Goal: Information Seeking & Learning: Check status

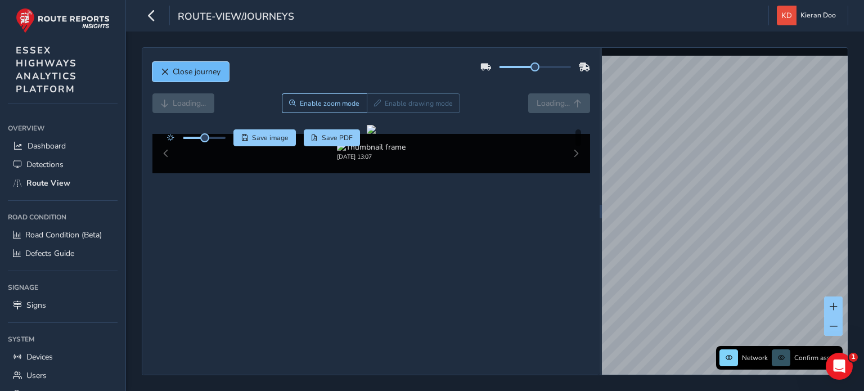
click at [168, 71] on span "Close journey" at bounding box center [165, 72] width 8 height 8
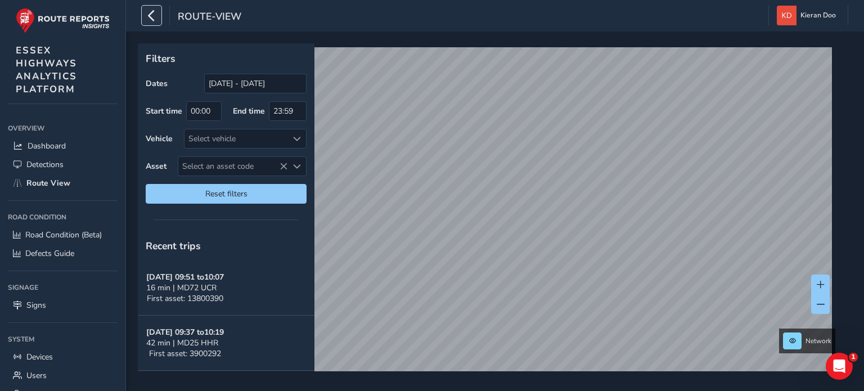
click at [154, 17] on icon "button" at bounding box center [152, 16] width 12 height 20
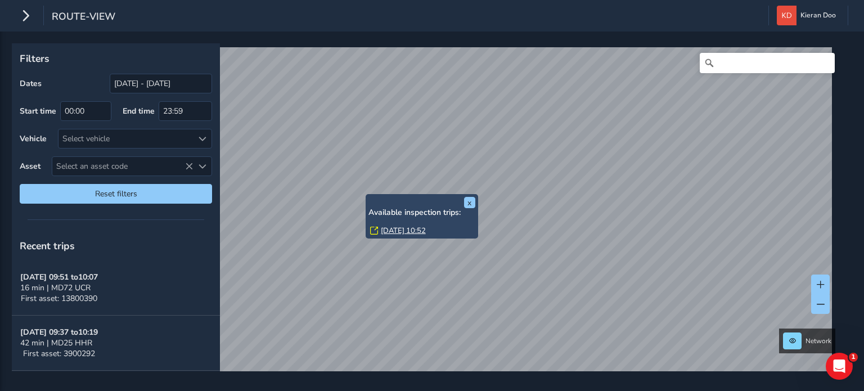
click at [398, 228] on link "[DATE] 10:52" at bounding box center [403, 231] width 45 height 10
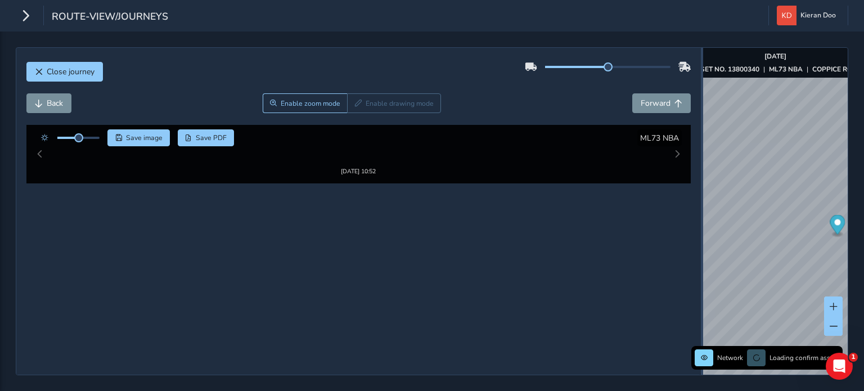
drag, startPoint x: 556, startPoint y: 153, endPoint x: 704, endPoint y: 156, distance: 147.4
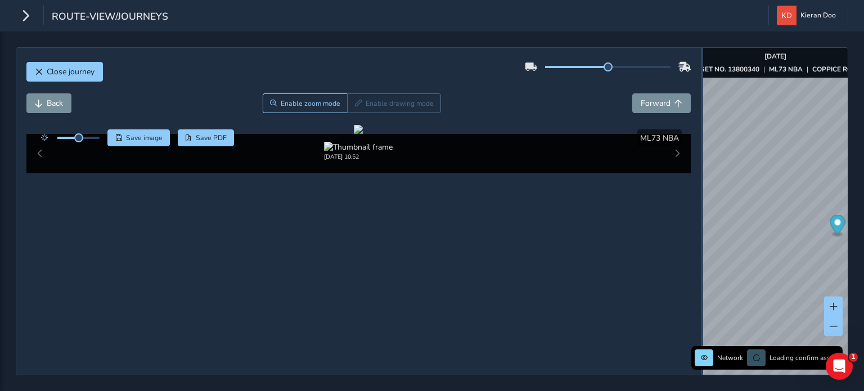
click at [703, 156] on div at bounding box center [702, 211] width 2 height 327
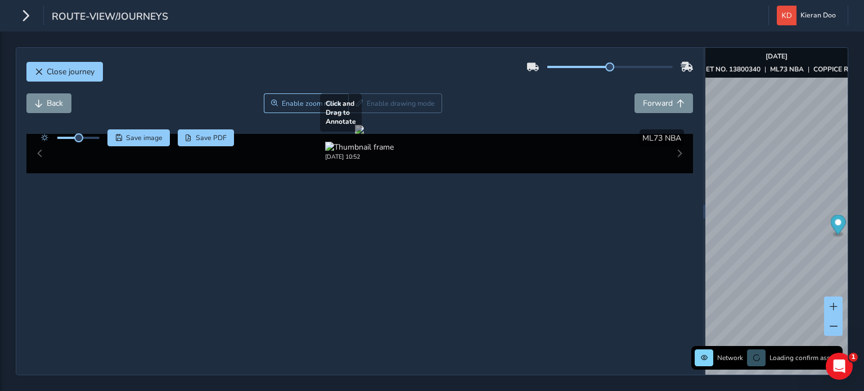
scroll to position [112, 0]
click at [364, 134] on div at bounding box center [359, 129] width 9 height 9
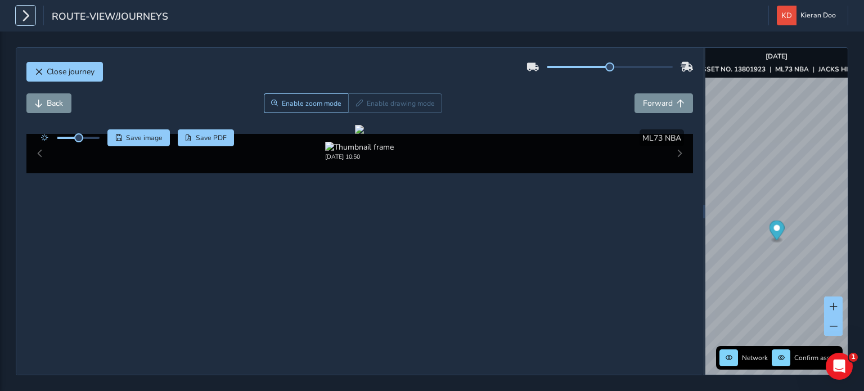
click at [22, 14] on icon "button" at bounding box center [26, 16] width 12 height 20
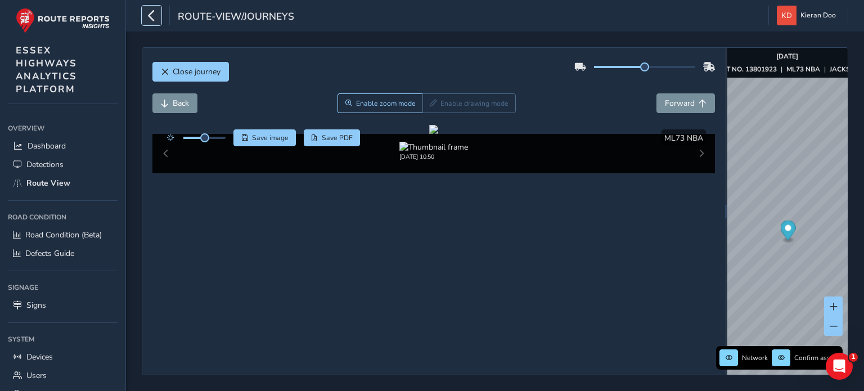
click at [152, 13] on icon "button" at bounding box center [152, 16] width 12 height 20
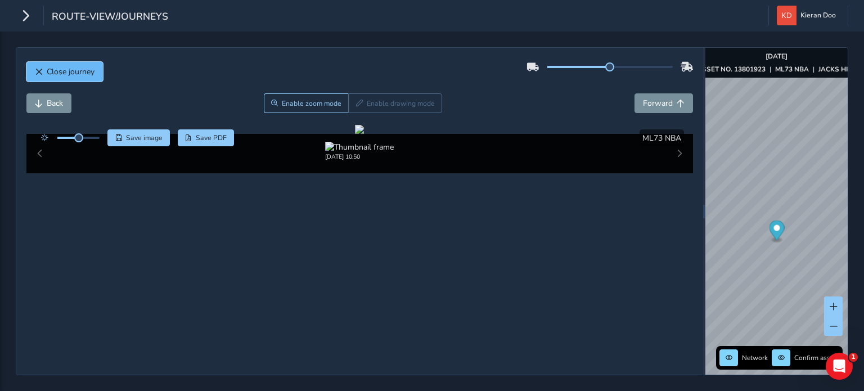
click at [54, 62] on button "Close journey" at bounding box center [64, 72] width 76 height 20
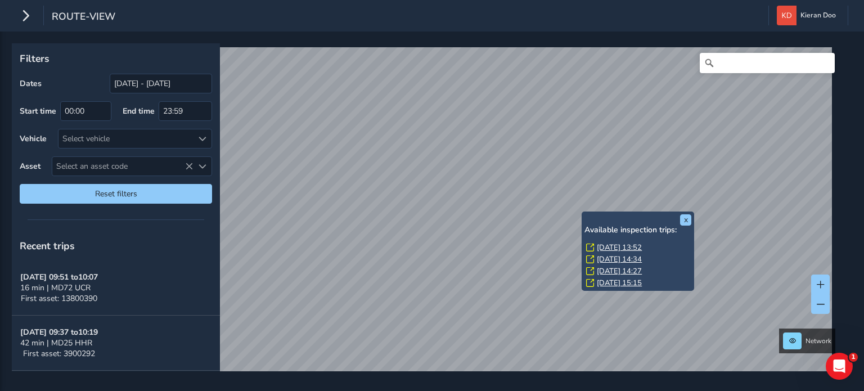
click at [618, 244] on link "[DATE] 13:52" at bounding box center [619, 247] width 45 height 10
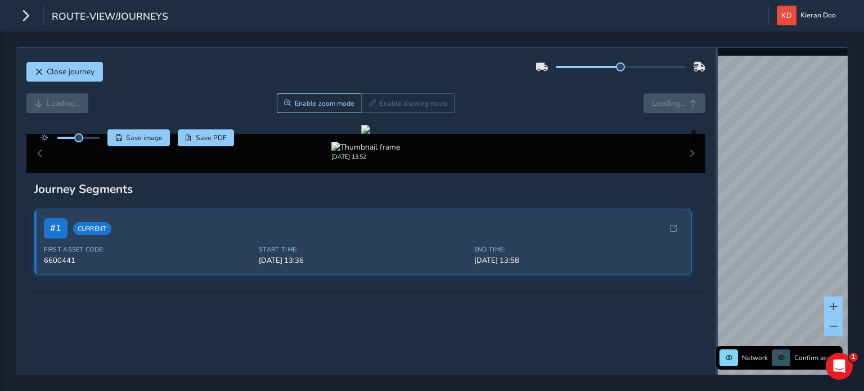
click at [726, 128] on div "Close journey Loading... Enable zoom mode Enable drawing mode Loading... Click …" at bounding box center [432, 211] width 832 height 328
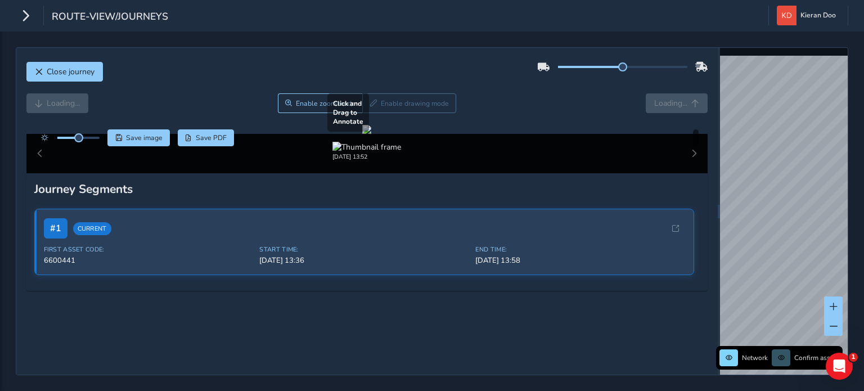
scroll to position [112, 0]
click at [371, 134] on div at bounding box center [366, 129] width 9 height 9
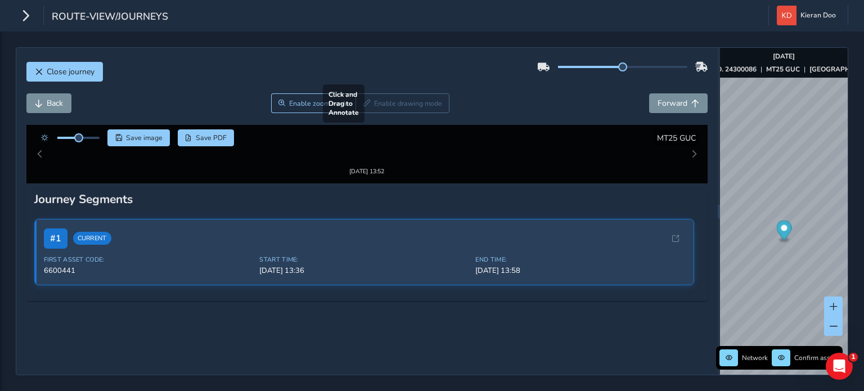
scroll to position [39, 0]
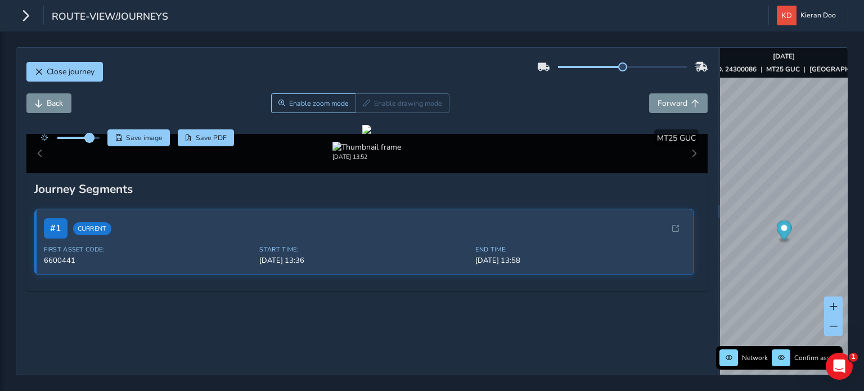
drag, startPoint x: 81, startPoint y: 97, endPoint x: 97, endPoint y: 97, distance: 15.8
click at [94, 133] on span at bounding box center [89, 137] width 9 height 9
click at [371, 134] on div at bounding box center [366, 129] width 9 height 9
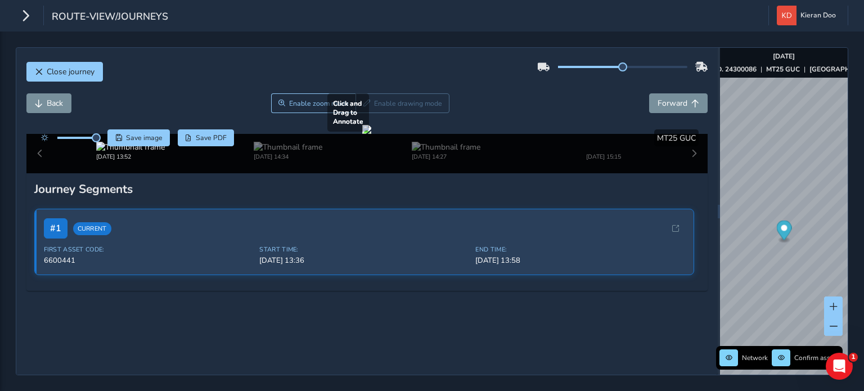
scroll to position [98, 0]
click at [371, 134] on div at bounding box center [366, 129] width 9 height 9
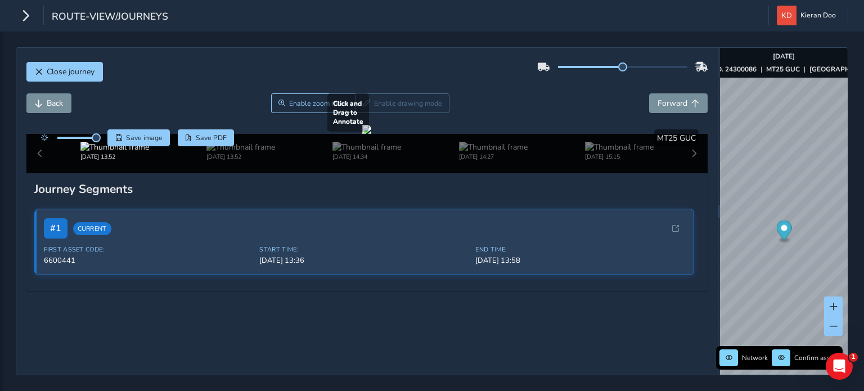
scroll to position [13, 0]
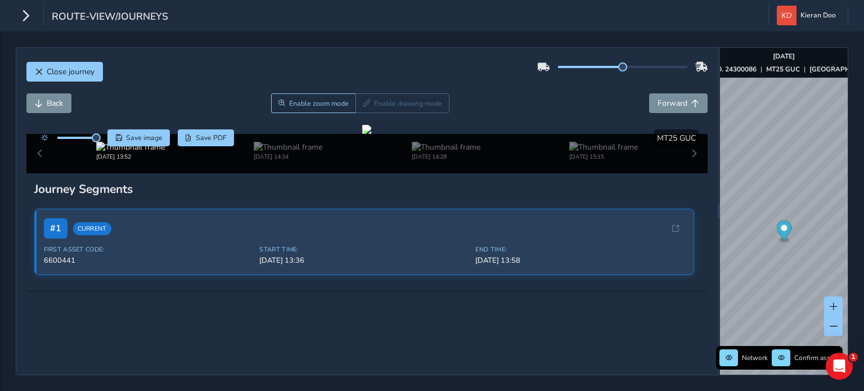
drag, startPoint x: 88, startPoint y: 119, endPoint x: 80, endPoint y: 121, distance: 8.1
click at [80, 129] on div at bounding box center [67, 137] width 65 height 17
drag, startPoint x: 97, startPoint y: 122, endPoint x: 83, endPoint y: 123, distance: 14.1
click at [83, 133] on span at bounding box center [82, 137] width 9 height 9
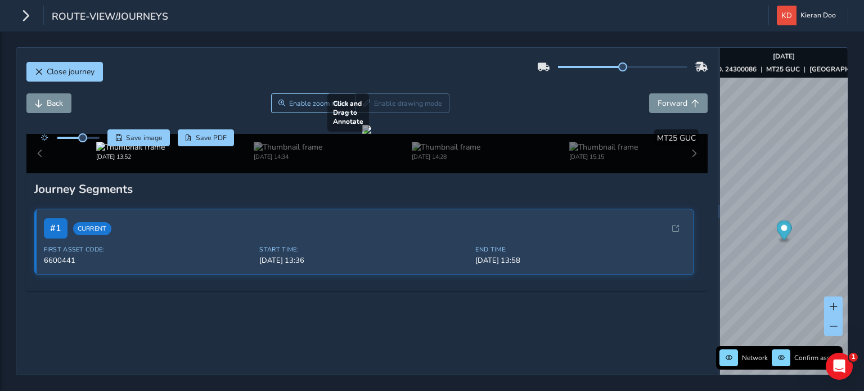
click at [371, 134] on div at bounding box center [366, 129] width 9 height 9
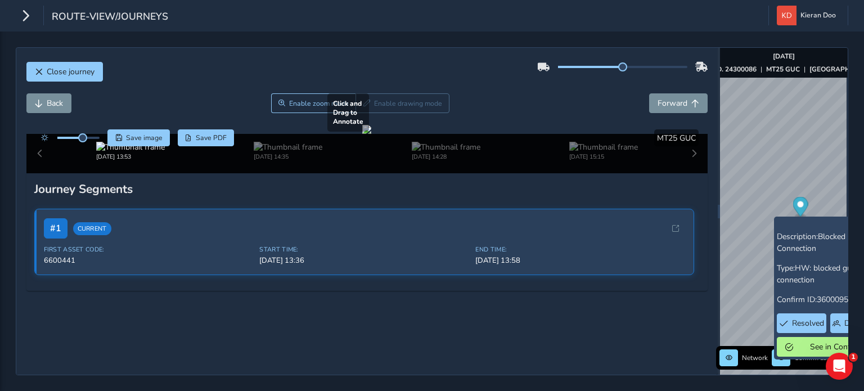
click at [371, 134] on div at bounding box center [366, 129] width 9 height 9
click at [362, 134] on div at bounding box center [366, 129] width 9 height 9
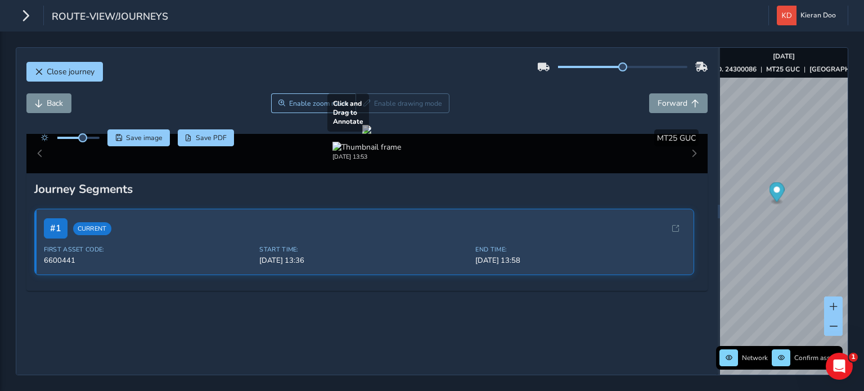
click at [371, 134] on div at bounding box center [366, 129] width 9 height 9
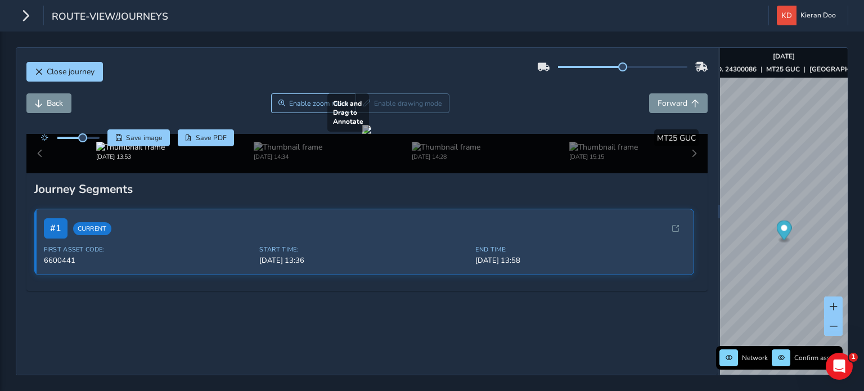
click at [371, 134] on div at bounding box center [366, 129] width 9 height 9
click at [20, 12] on icon "button" at bounding box center [26, 16] width 12 height 20
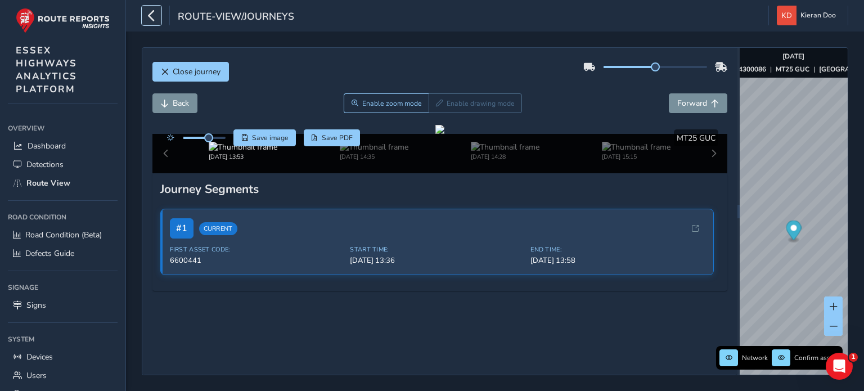
click at [153, 20] on icon "button" at bounding box center [152, 16] width 12 height 20
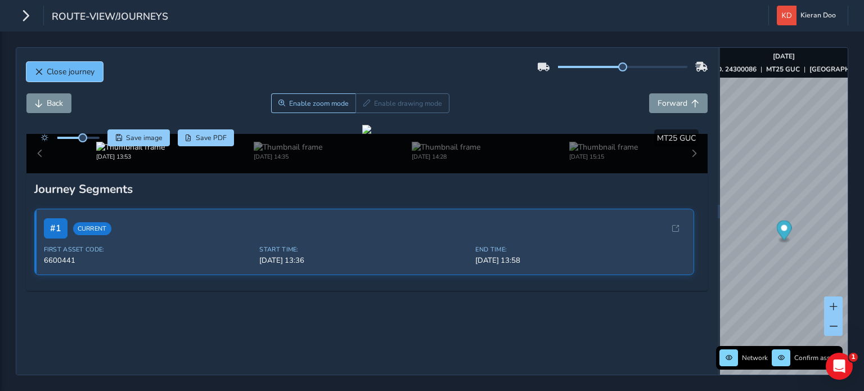
click at [53, 70] on span "Close journey" at bounding box center [71, 71] width 48 height 11
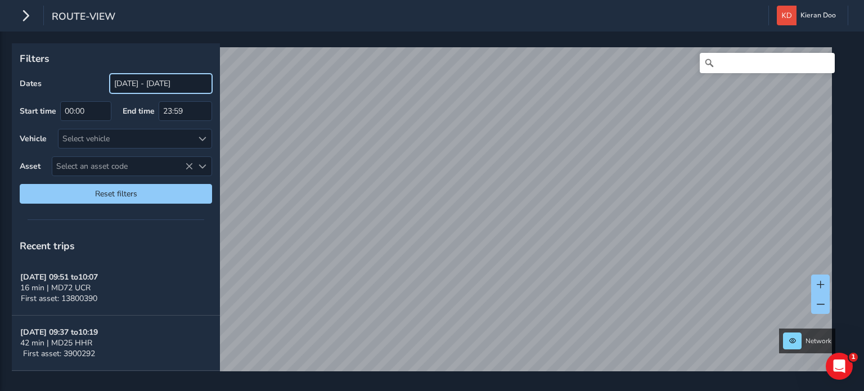
click at [137, 75] on input "[DATE] - [DATE]" at bounding box center [161, 84] width 102 height 20
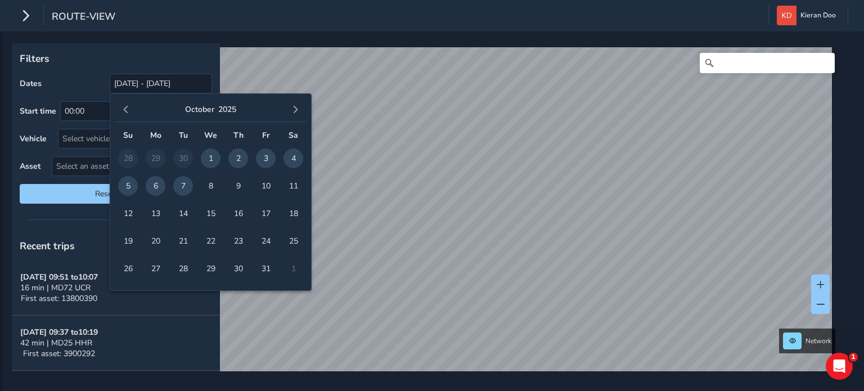
click at [132, 115] on div "[DATE]" at bounding box center [210, 110] width 193 height 24
click at [125, 110] on span "button" at bounding box center [126, 110] width 8 height 8
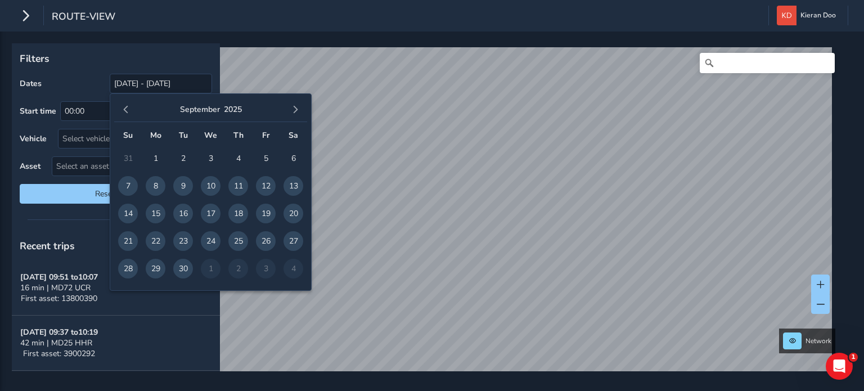
click at [125, 110] on span "button" at bounding box center [126, 110] width 8 height 8
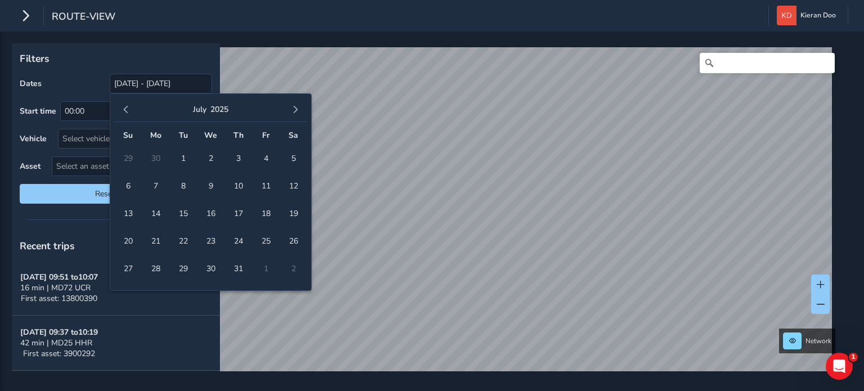
click at [125, 110] on span "button" at bounding box center [126, 110] width 8 height 8
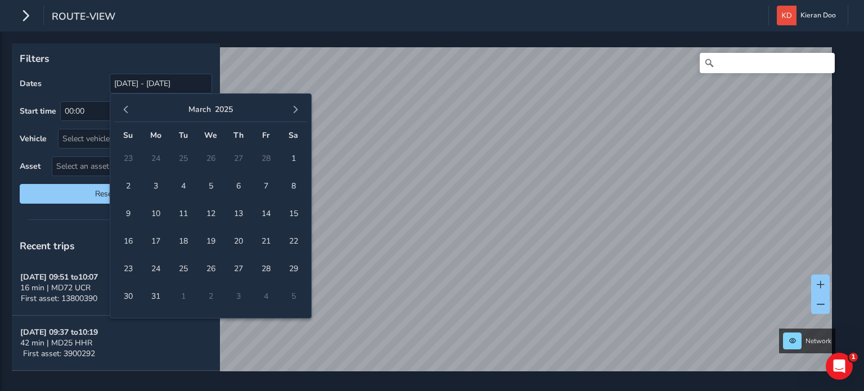
click at [125, 110] on span "button" at bounding box center [126, 110] width 8 height 8
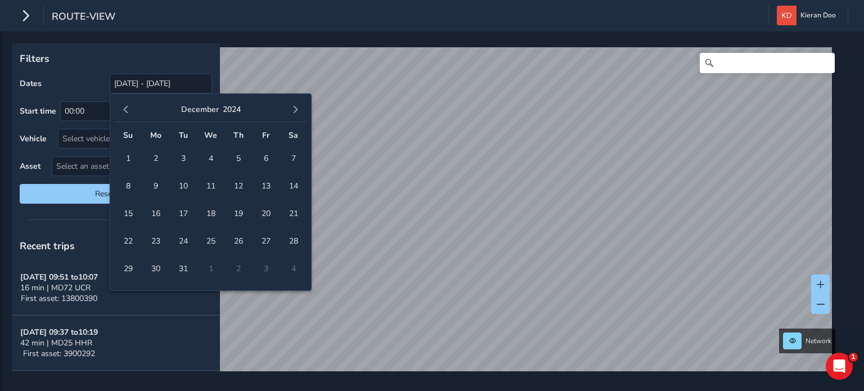
click at [125, 110] on span "button" at bounding box center [126, 110] width 8 height 8
click at [160, 159] on span "1" at bounding box center [156, 158] width 20 height 20
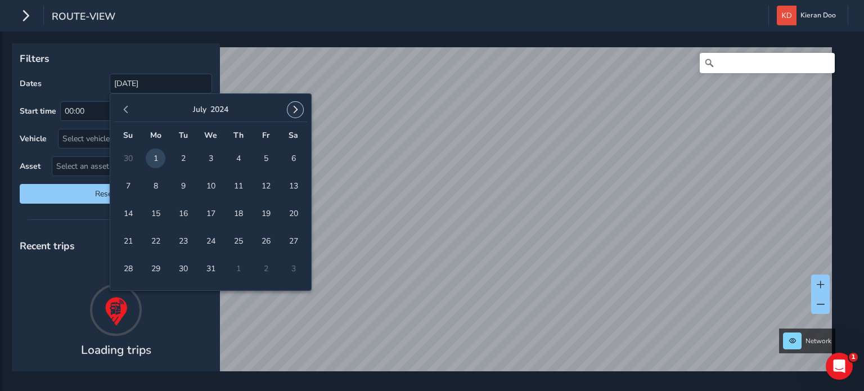
click at [299, 109] on span "button" at bounding box center [295, 110] width 8 height 8
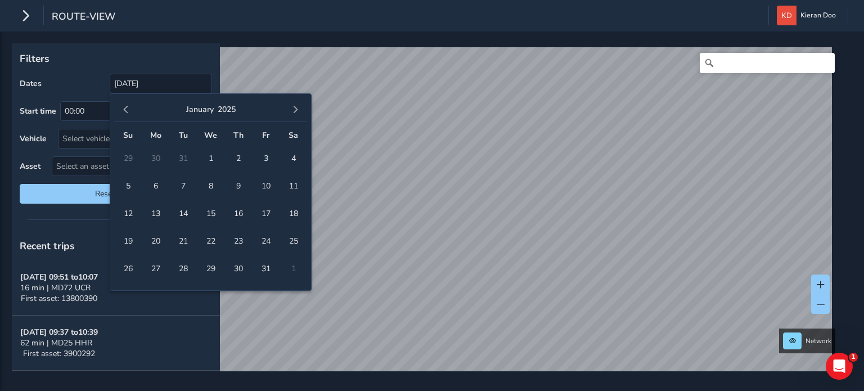
click at [299, 109] on span "button" at bounding box center [295, 110] width 8 height 8
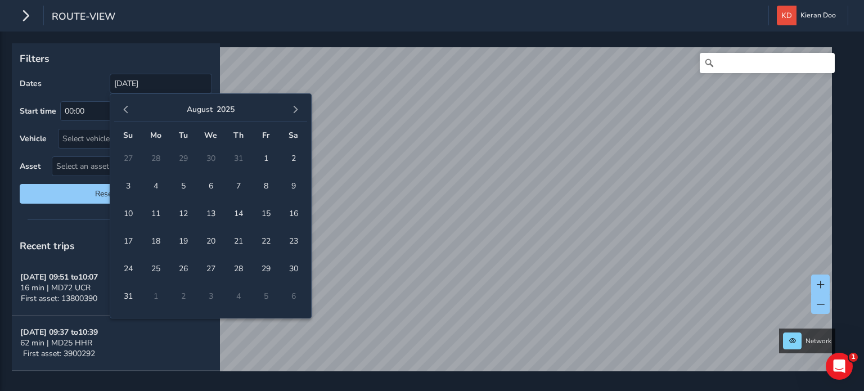
click at [299, 109] on span "button" at bounding box center [295, 110] width 8 height 8
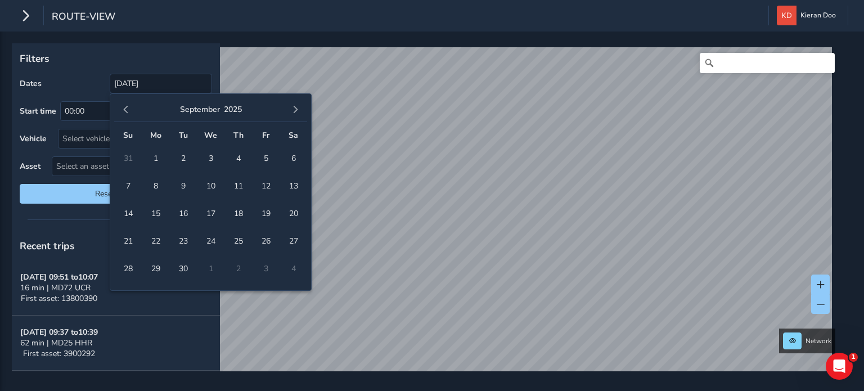
click at [299, 109] on span "button" at bounding box center [295, 110] width 8 height 8
click at [181, 187] on span "7" at bounding box center [183, 186] width 20 height 20
type input "[DATE] - [DATE]"
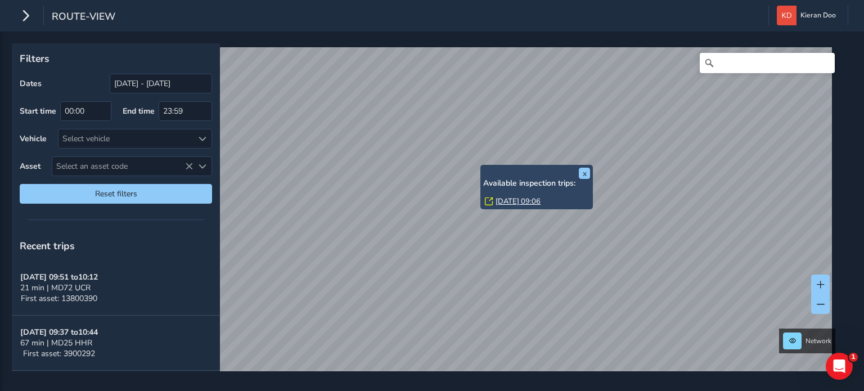
click at [503, 201] on link "[DATE] 09:06" at bounding box center [518, 201] width 45 height 10
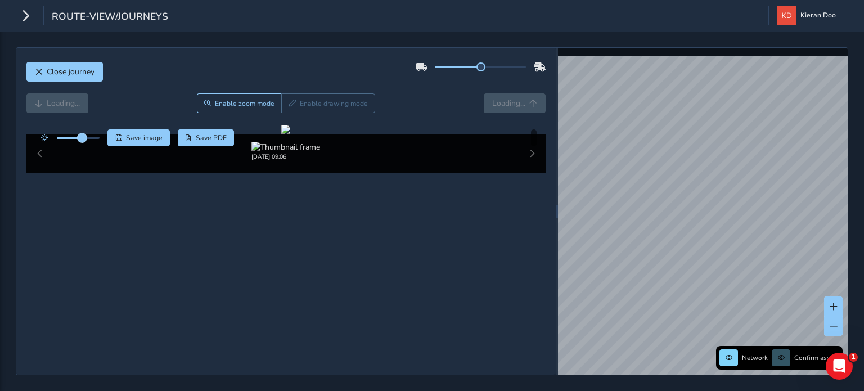
click at [83, 138] on span at bounding box center [82, 137] width 9 height 9
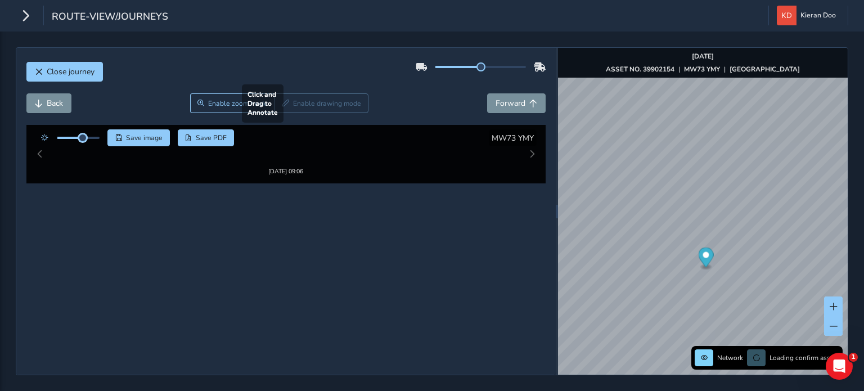
scroll to position [56, 0]
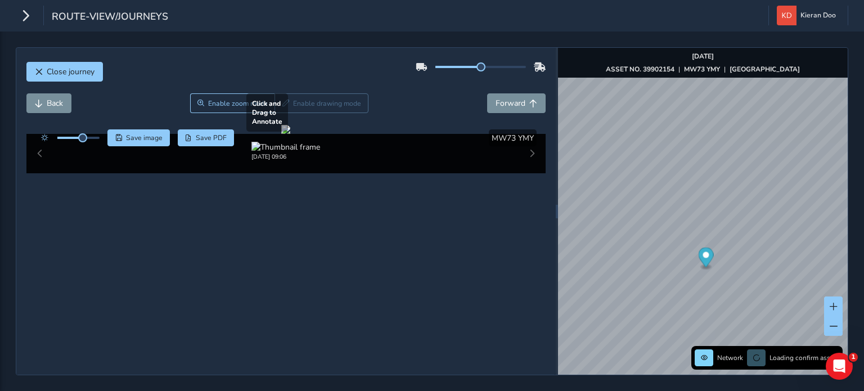
click at [290, 134] on div at bounding box center [285, 129] width 9 height 9
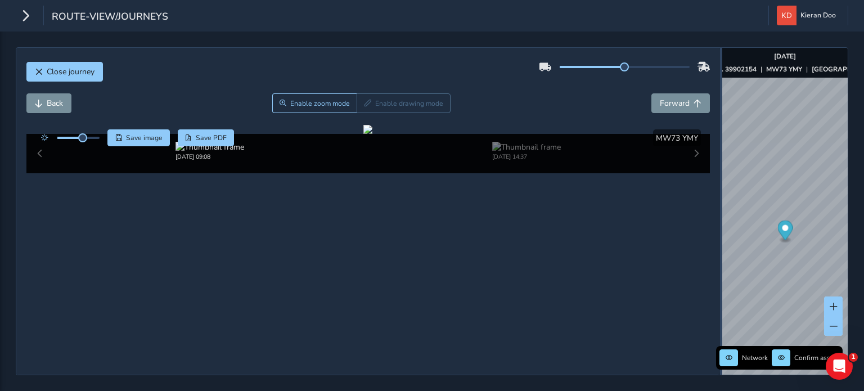
click at [736, 170] on div "Close journey Back Enable zoom mode Enable drawing mode Forward Click and Drag …" at bounding box center [432, 211] width 832 height 328
click at [372, 134] on div at bounding box center [367, 129] width 9 height 9
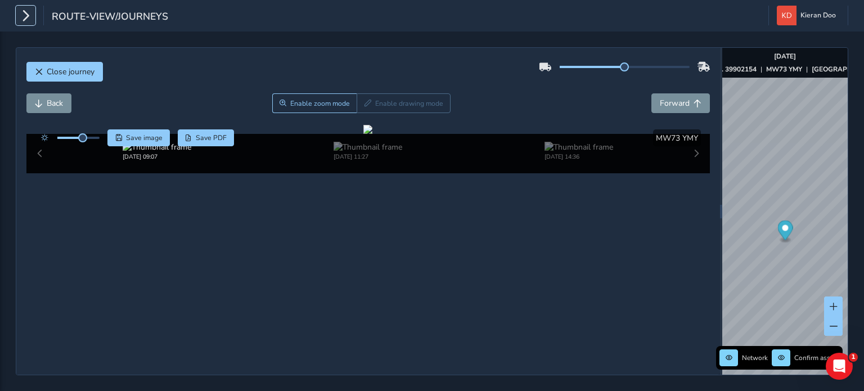
click at [17, 14] on button "button" at bounding box center [26, 16] width 20 height 20
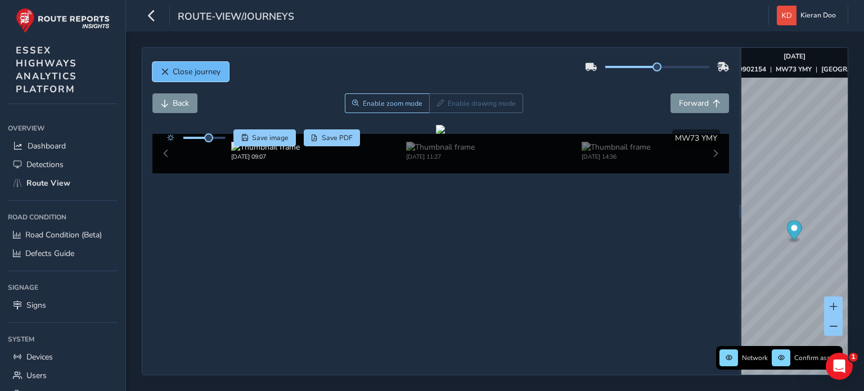
click at [181, 80] on button "Close journey" at bounding box center [190, 72] width 76 height 20
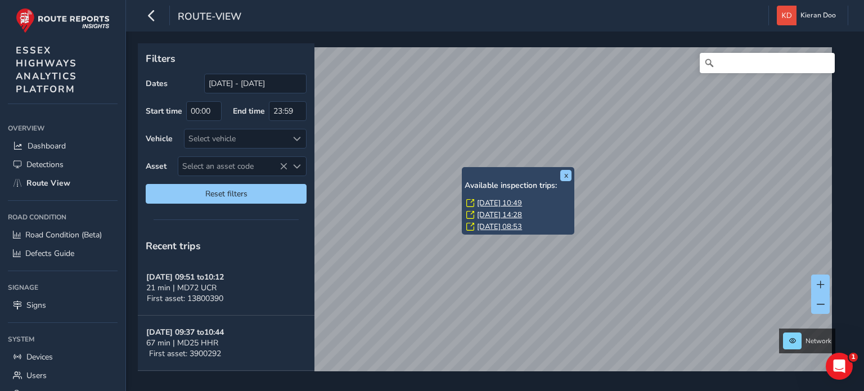
click at [481, 199] on div "x Available inspection trips: [DATE] 10:49 [DATE] 14:28 [DATE] 08:53 Filters Da…" at bounding box center [491, 207] width 706 height 328
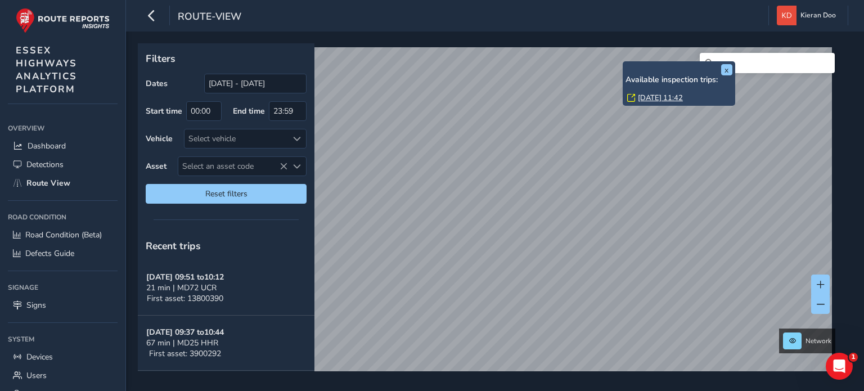
click at [652, 98] on link "[DATE] 11:42" at bounding box center [660, 98] width 45 height 10
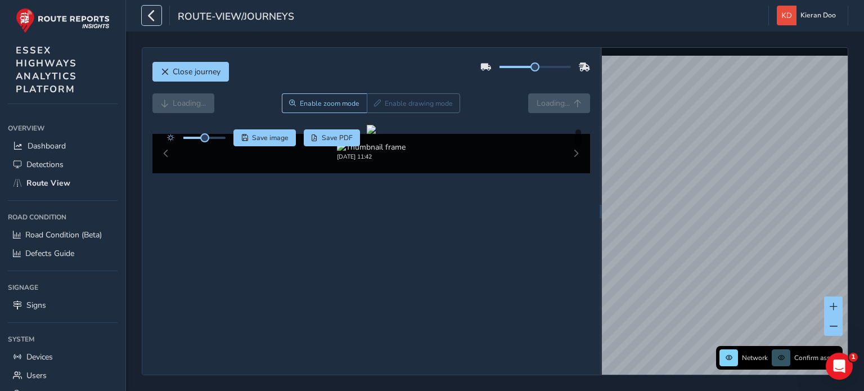
click at [151, 21] on icon "button" at bounding box center [152, 16] width 12 height 20
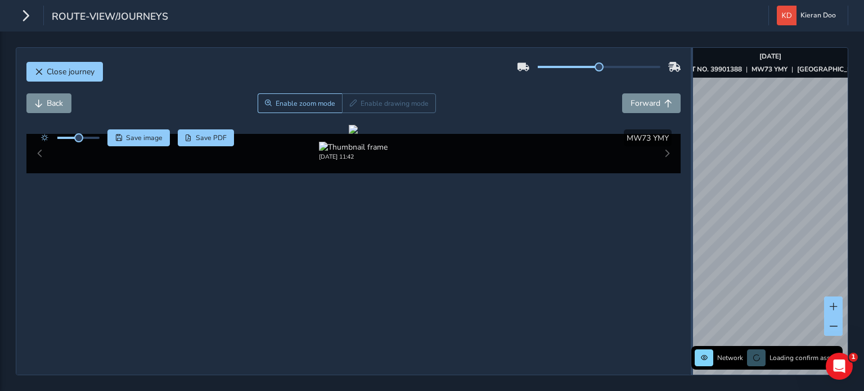
drag, startPoint x: 556, startPoint y: 149, endPoint x: 668, endPoint y: 154, distance: 112.0
click at [691, 154] on div at bounding box center [692, 211] width 2 height 327
click at [358, 134] on div at bounding box center [353, 129] width 9 height 9
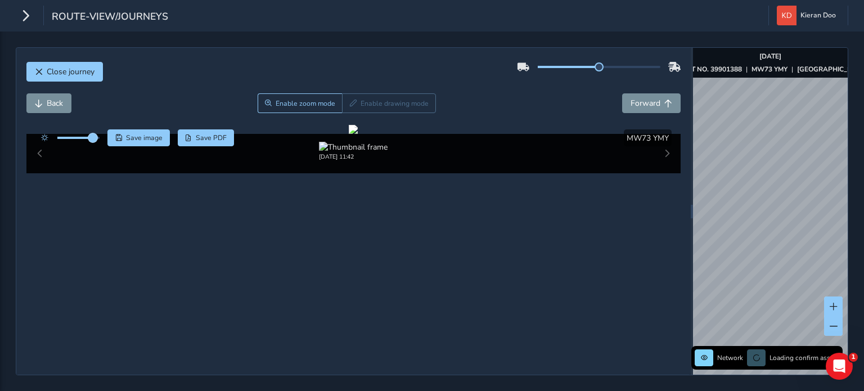
drag, startPoint x: 81, startPoint y: 77, endPoint x: 95, endPoint y: 81, distance: 14.6
click at [95, 133] on span at bounding box center [92, 137] width 9 height 9
click at [358, 134] on div at bounding box center [353, 129] width 9 height 9
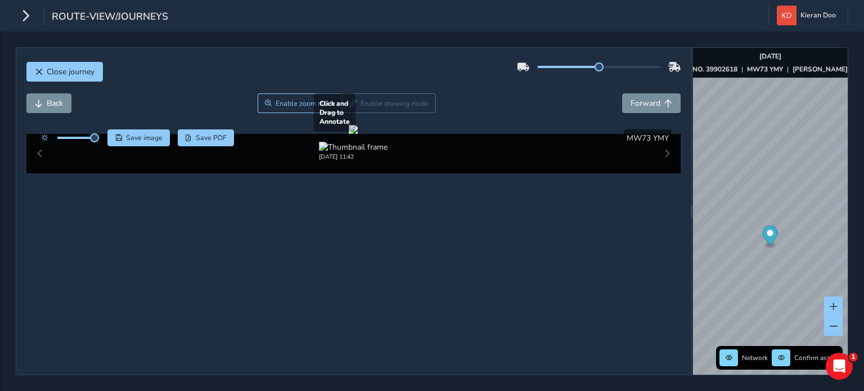
scroll to position [169, 0]
